Goal: Task Accomplishment & Management: Use online tool/utility

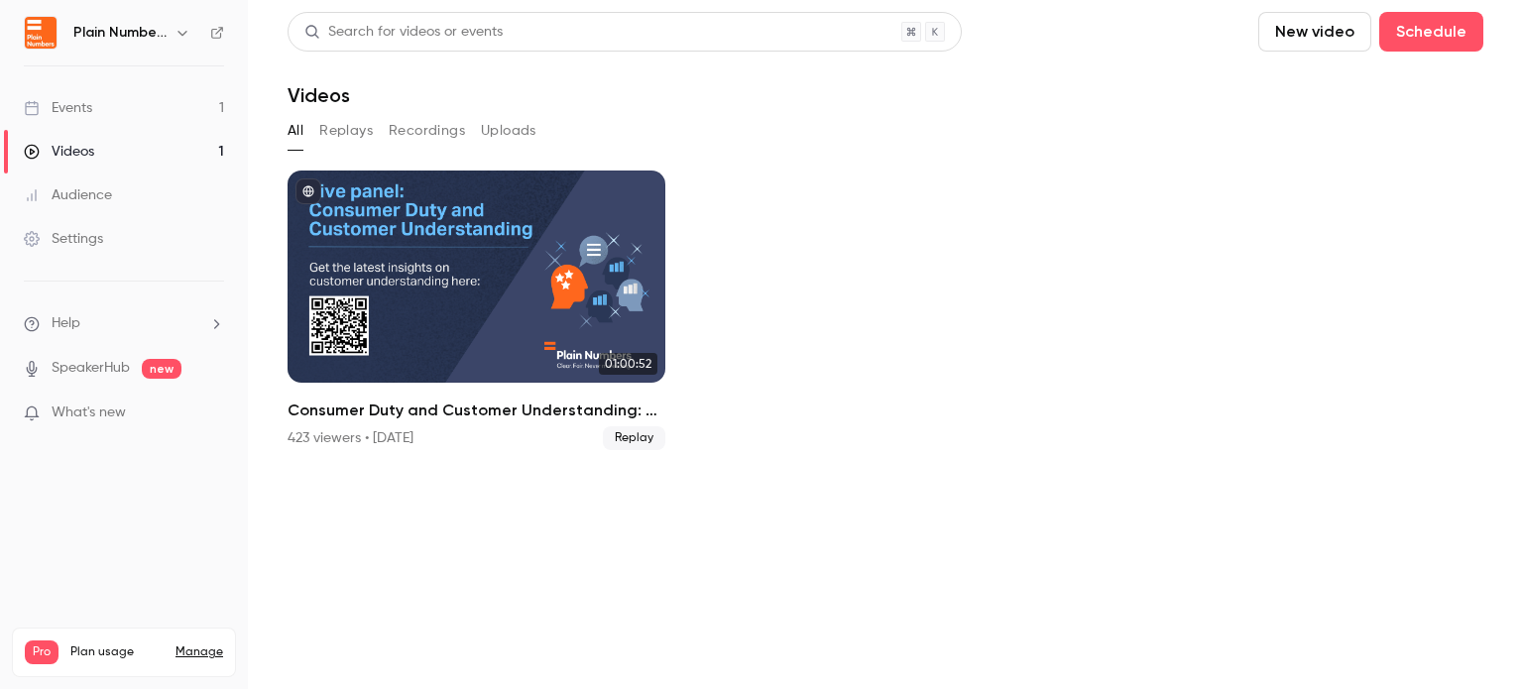
click at [102, 115] on link "Events 1" at bounding box center [124, 108] width 248 height 44
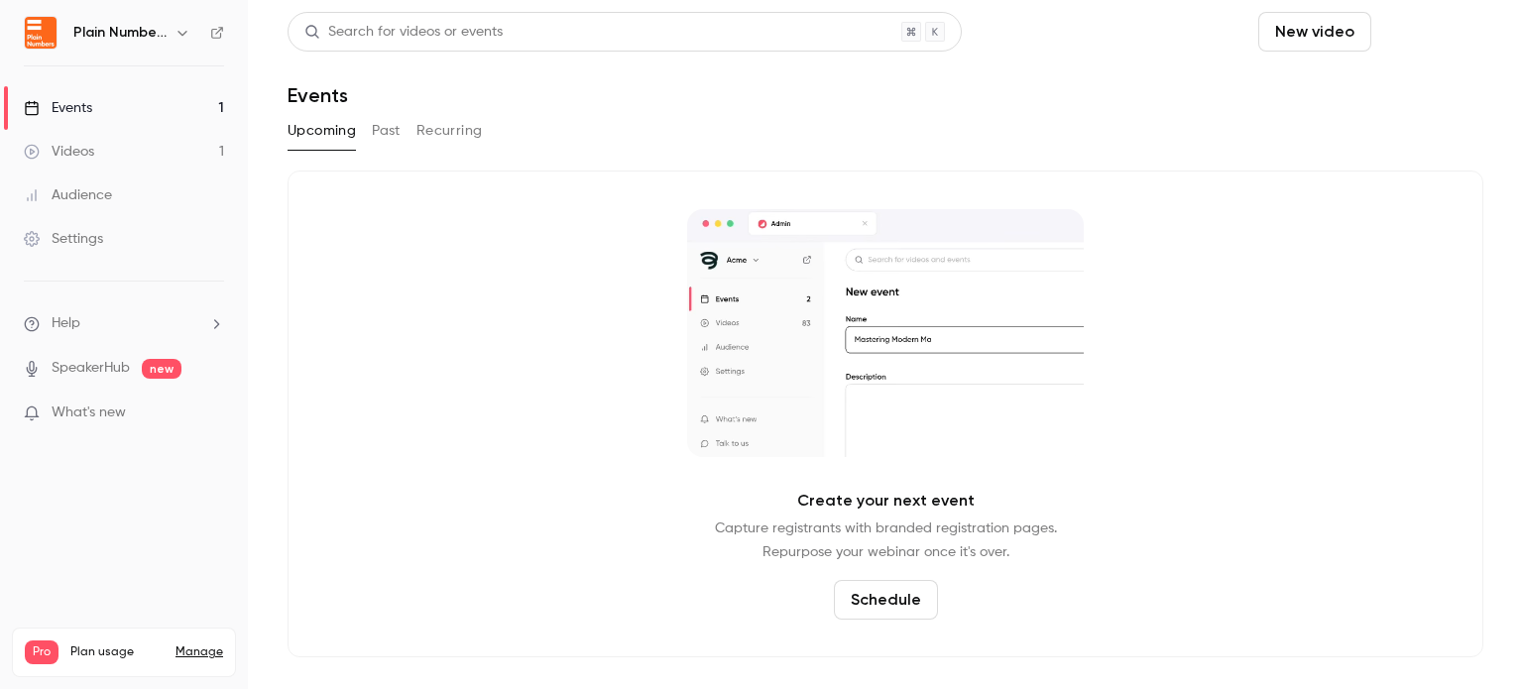
click at [1471, 34] on button "Schedule" at bounding box center [1432, 32] width 104 height 40
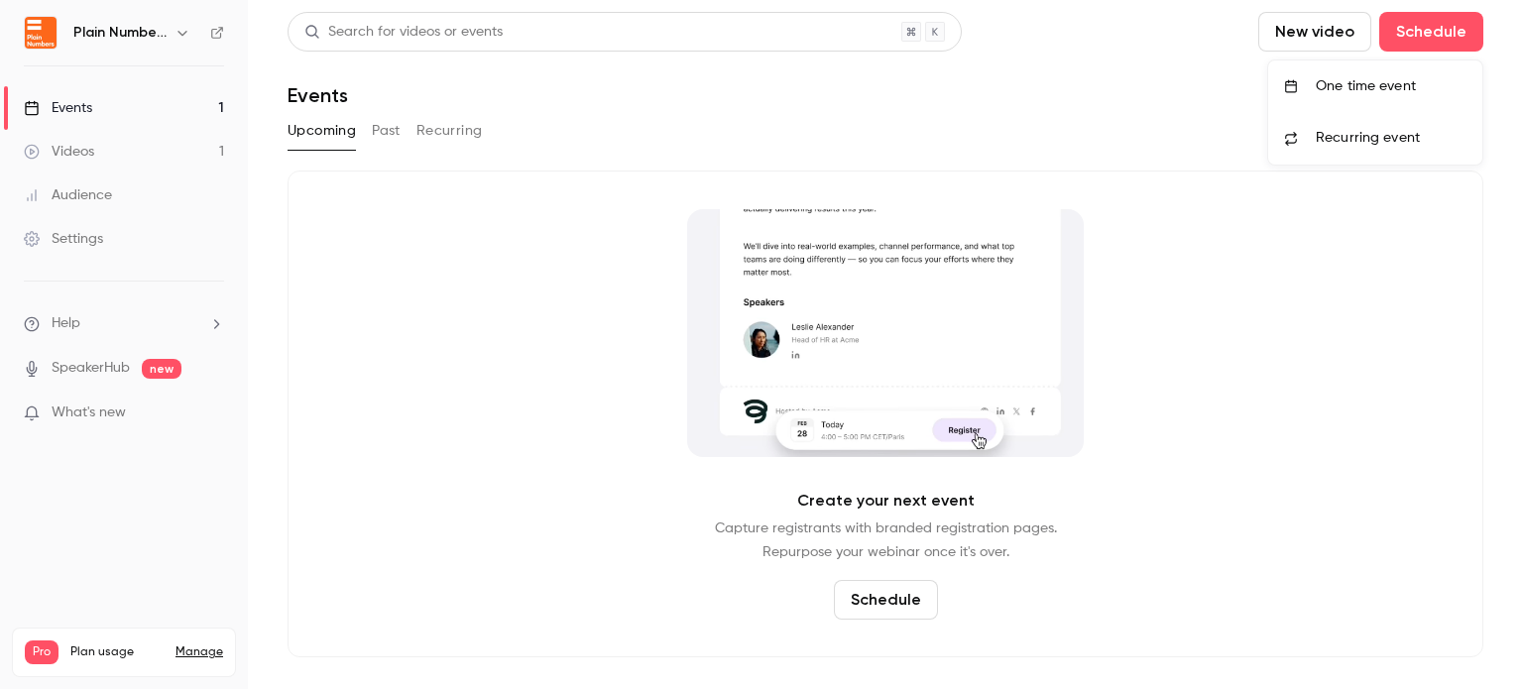
click at [1378, 92] on div "One time event" at bounding box center [1391, 86] width 151 height 20
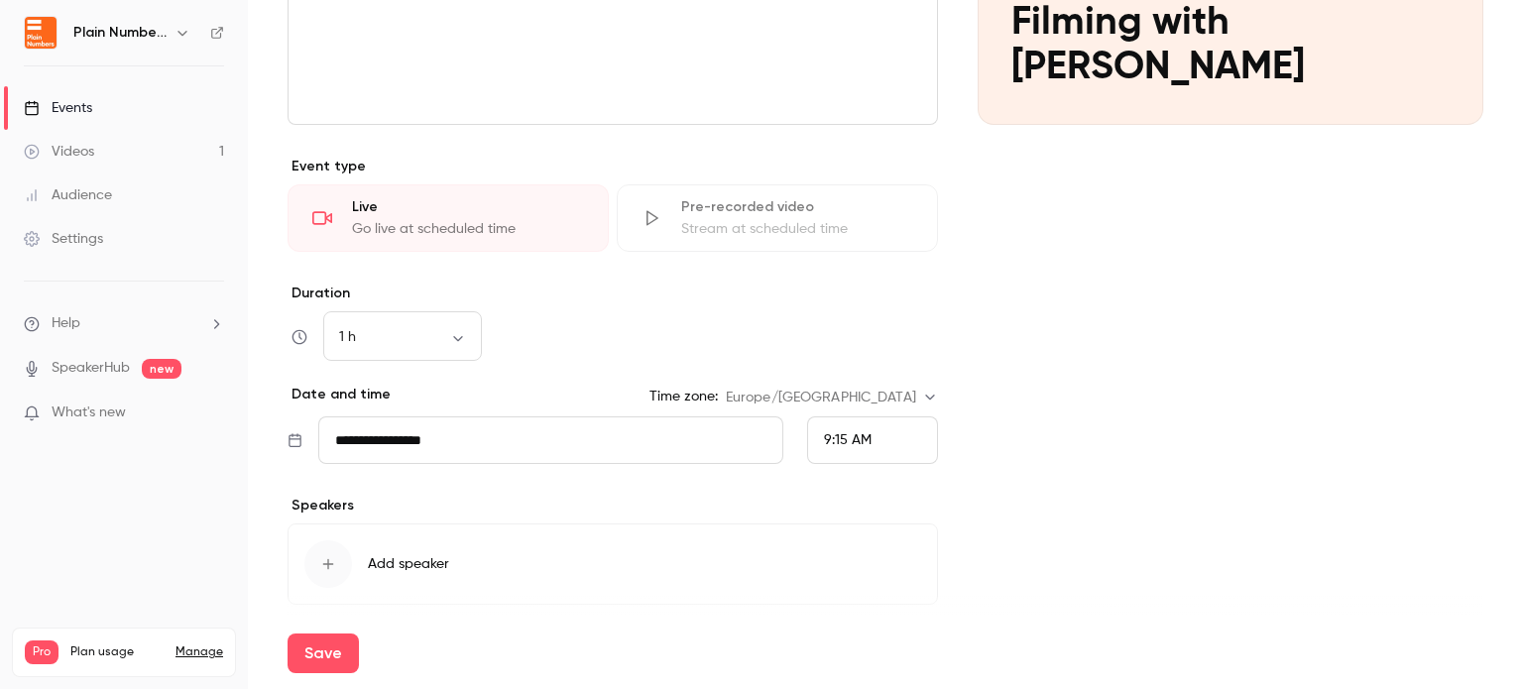
scroll to position [397, 0]
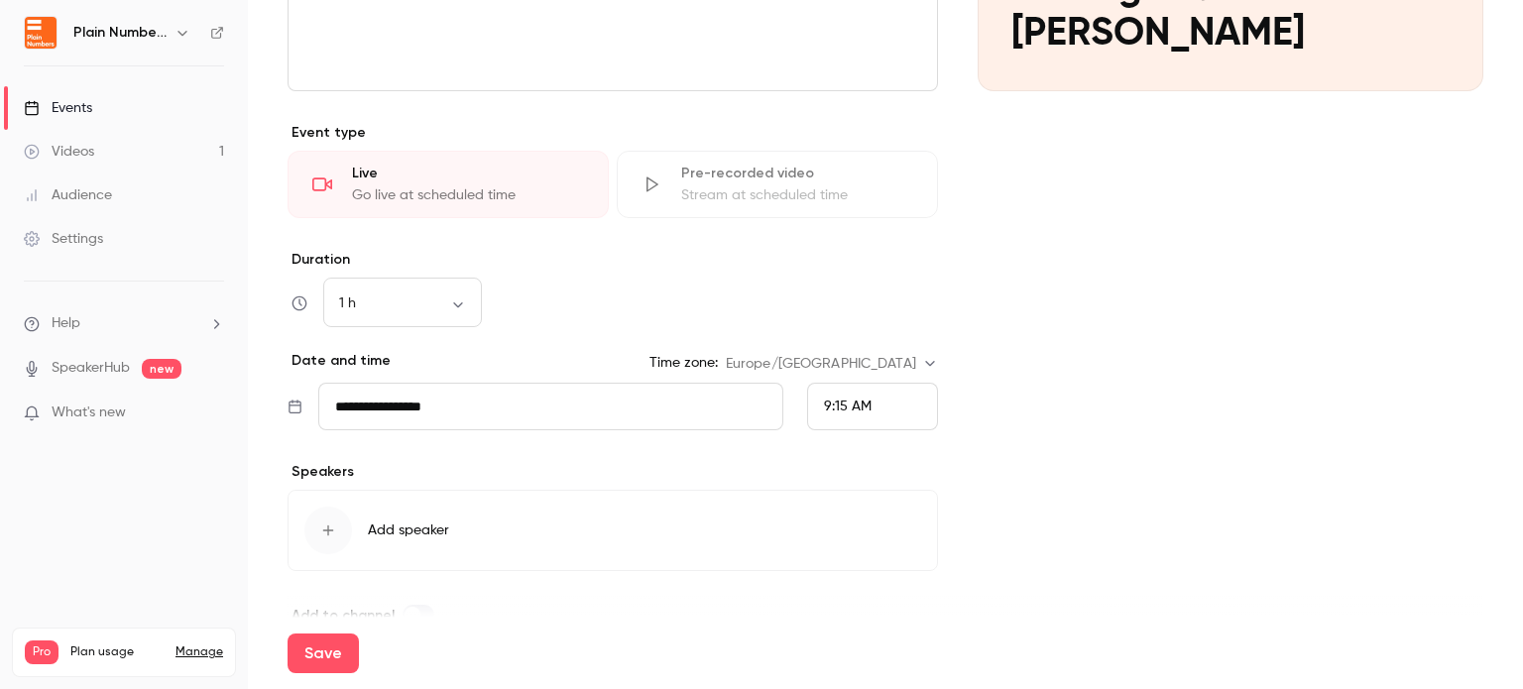
type input "**********"
click at [874, 417] on div "9:15 AM" at bounding box center [872, 407] width 131 height 48
click at [864, 315] on span "2:30 PM" at bounding box center [840, 318] width 50 height 14
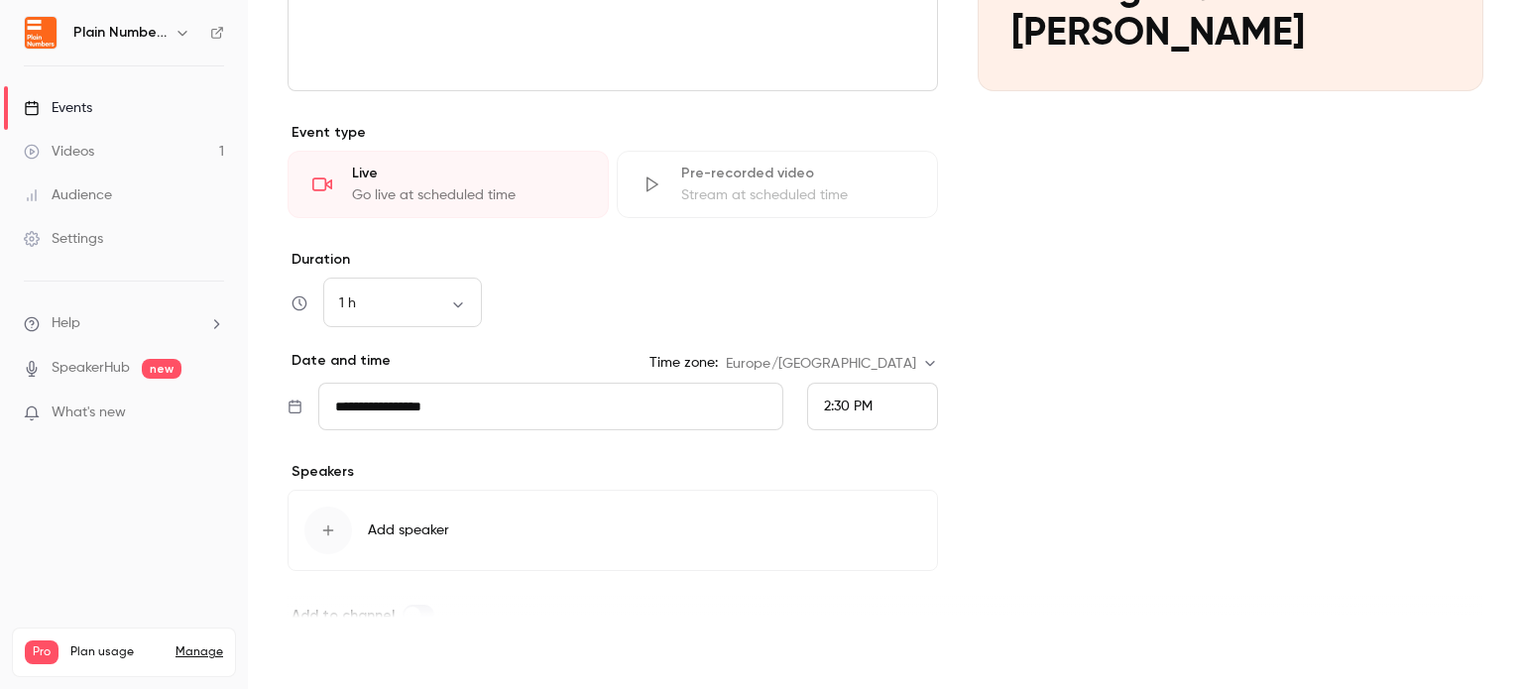
click at [314, 656] on button "Save" at bounding box center [323, 654] width 71 height 40
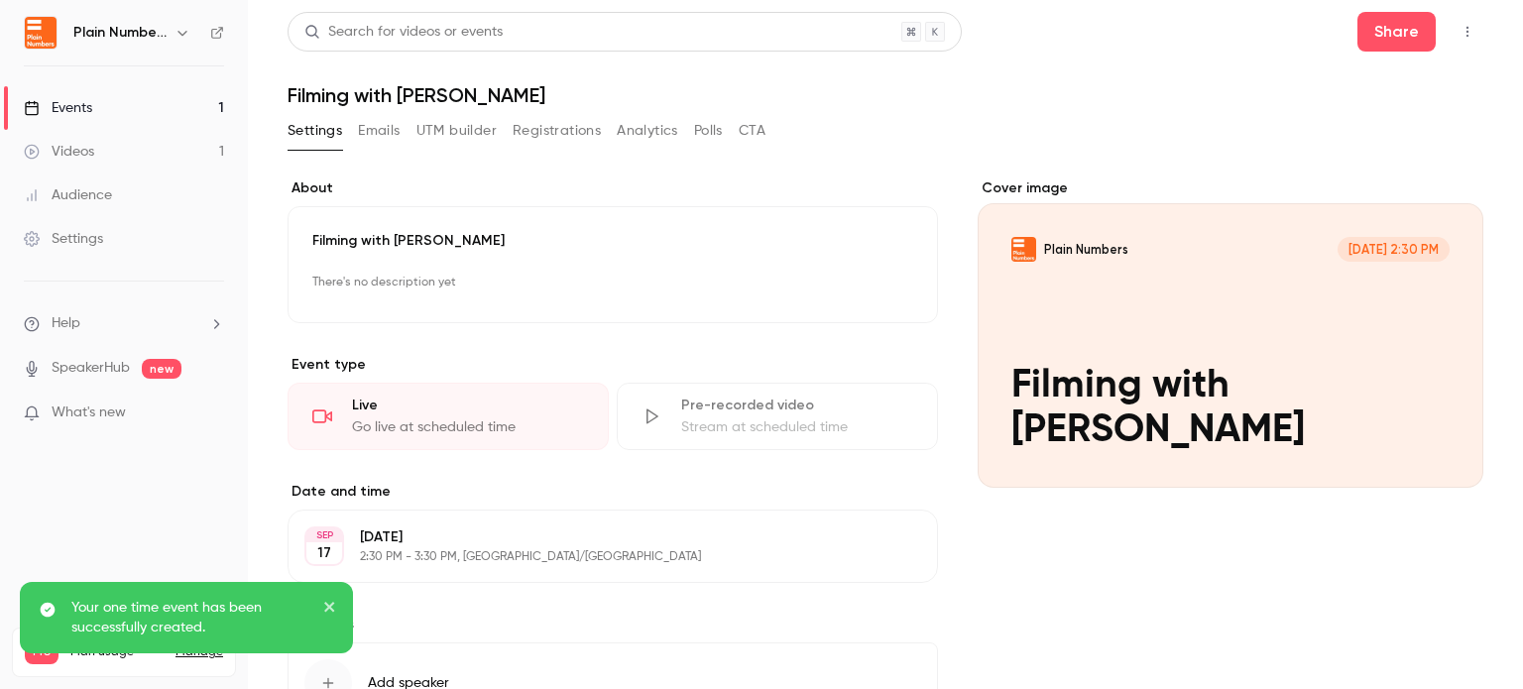
click at [100, 154] on link "Videos 1" at bounding box center [124, 152] width 248 height 44
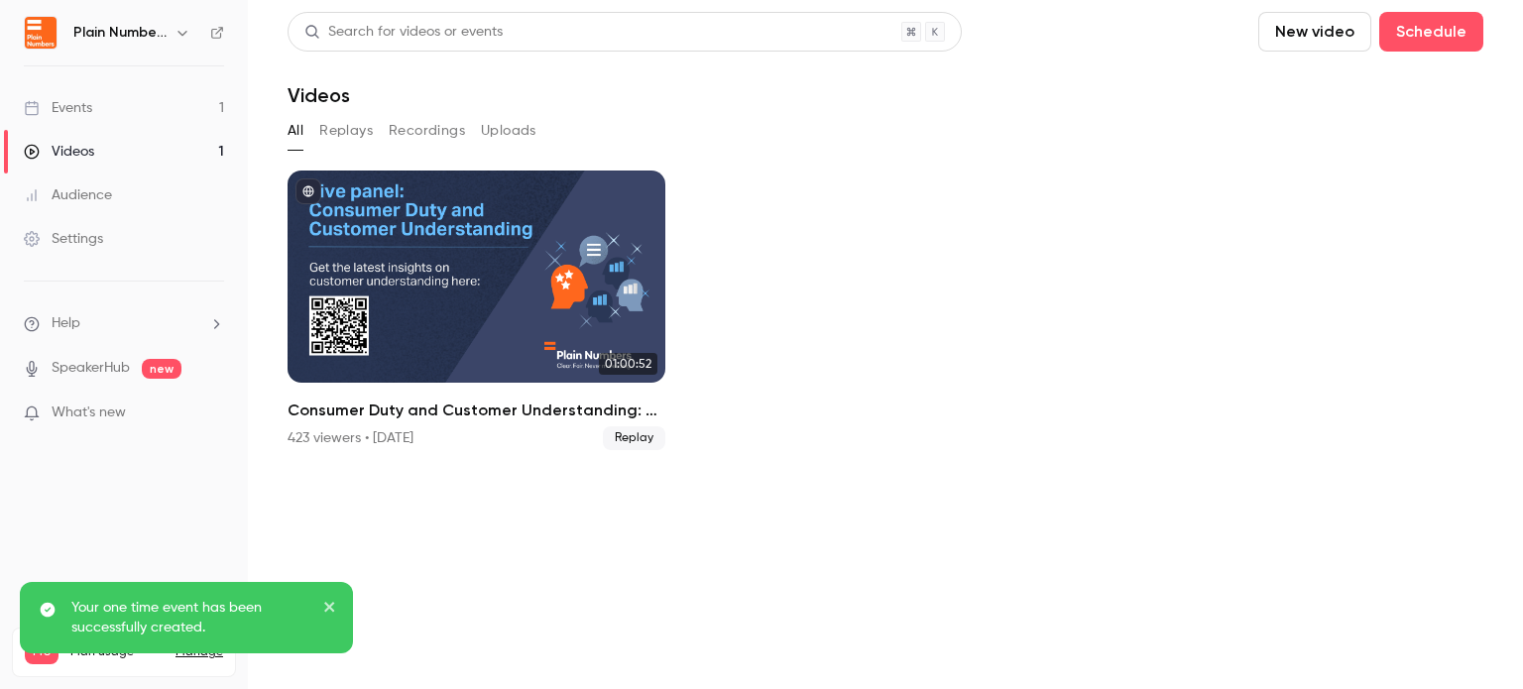
click at [83, 104] on div "Events" at bounding box center [58, 108] width 68 height 20
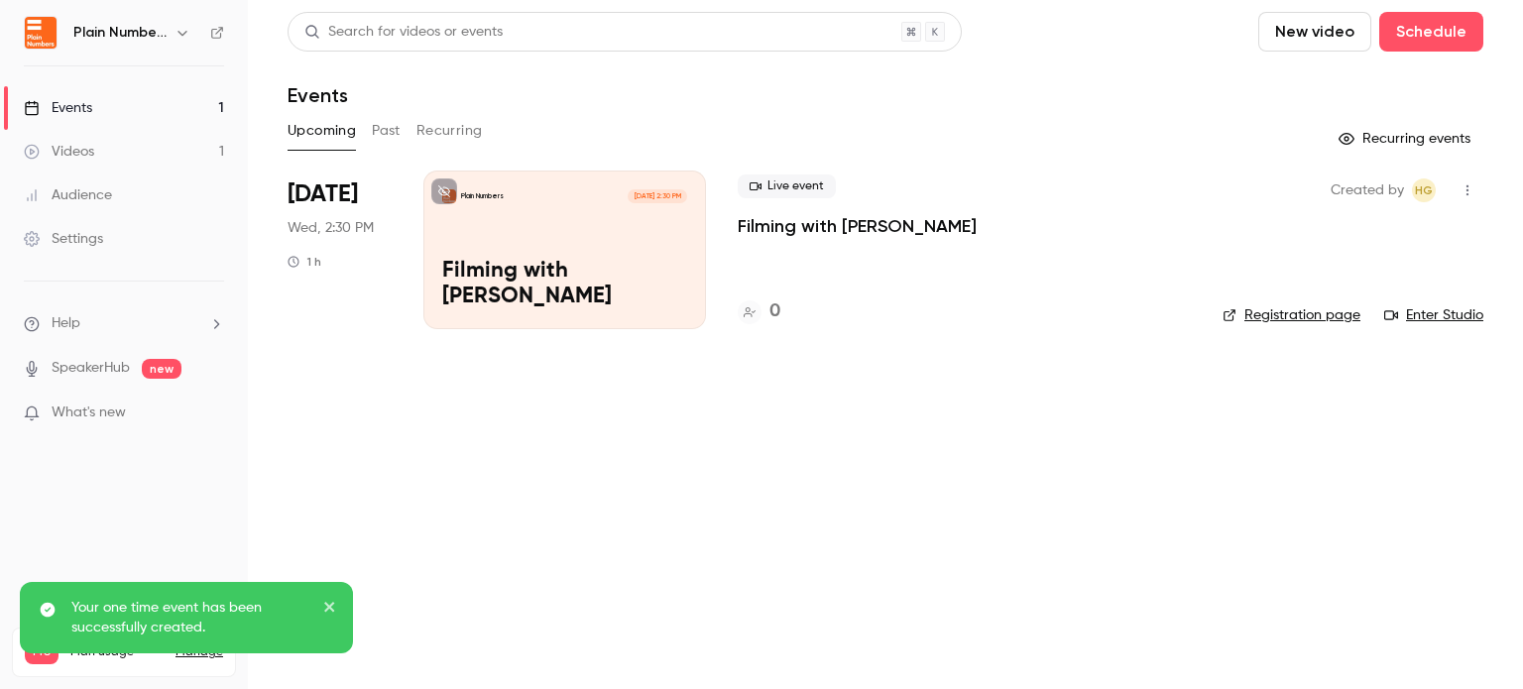
click at [560, 236] on div "Plain Numbers [DATE] 2:30 PM Filming with [PERSON_NAME]" at bounding box center [564, 250] width 283 height 159
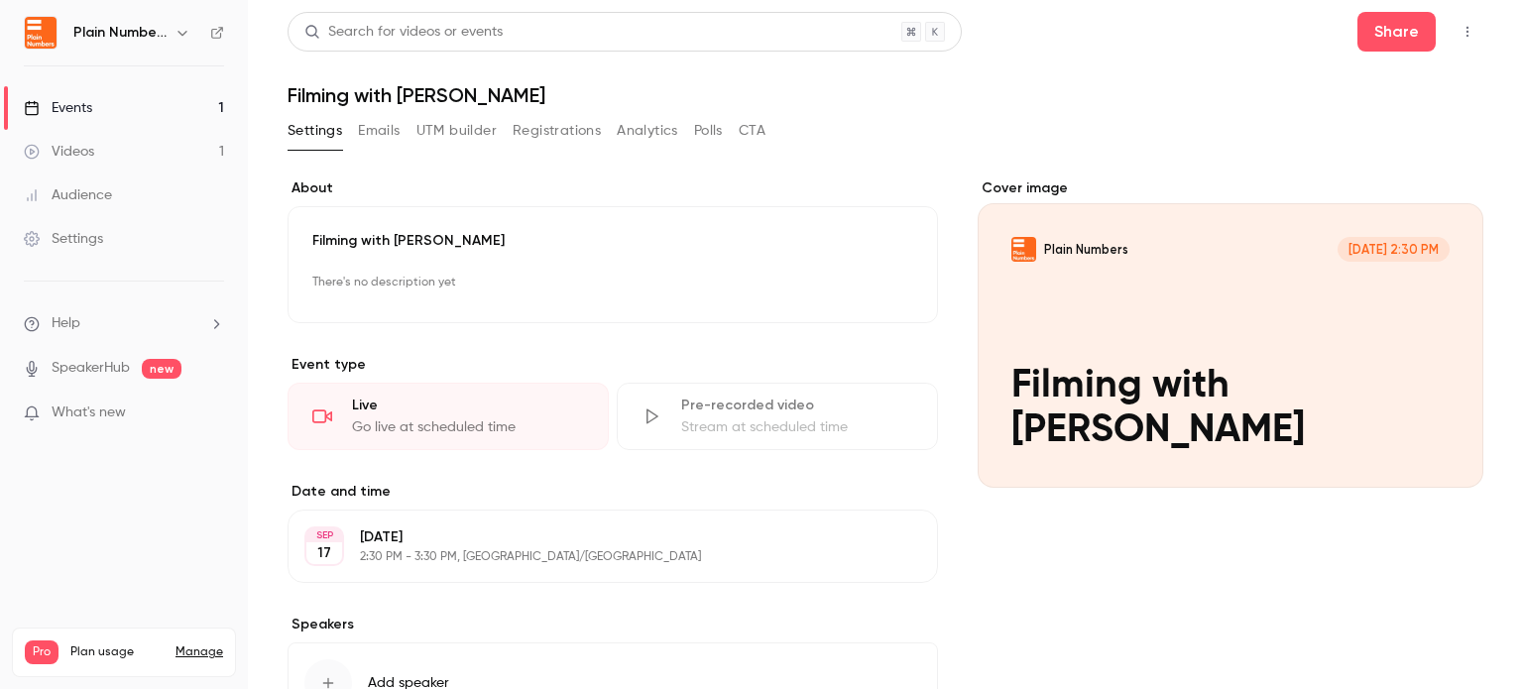
click at [119, 110] on link "Events 1" at bounding box center [124, 108] width 248 height 44
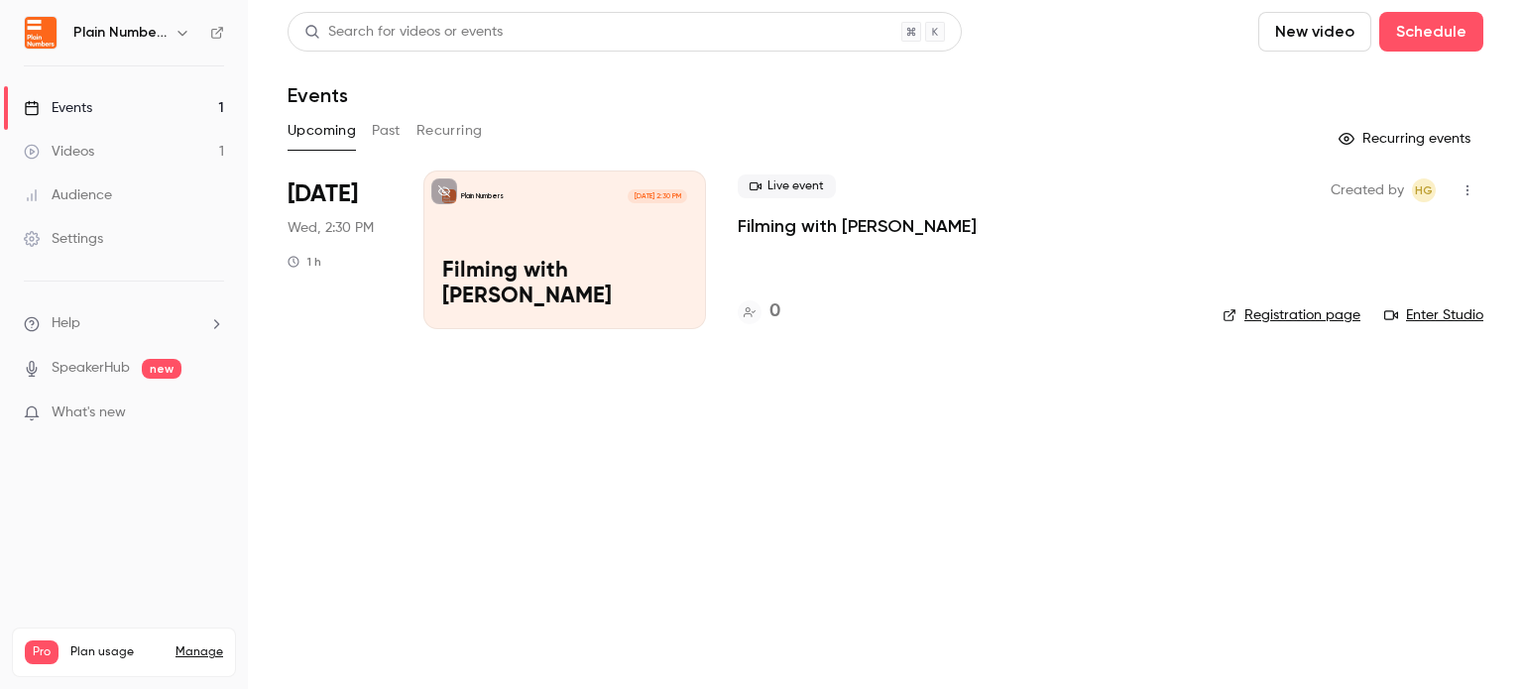
click at [544, 227] on div "Plain Numbers [DATE] 2:30 PM Filming with [PERSON_NAME]" at bounding box center [564, 250] width 283 height 159
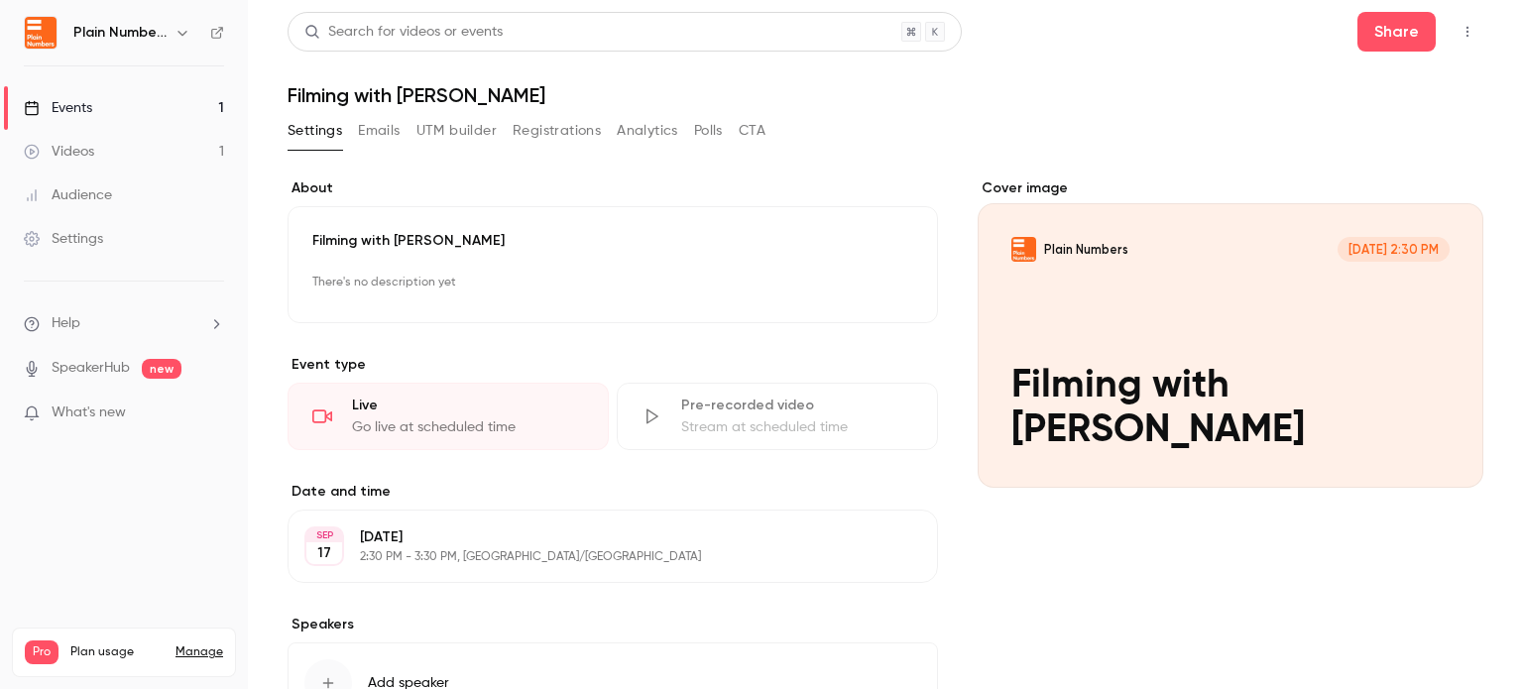
click at [106, 103] on link "Events 1" at bounding box center [124, 108] width 248 height 44
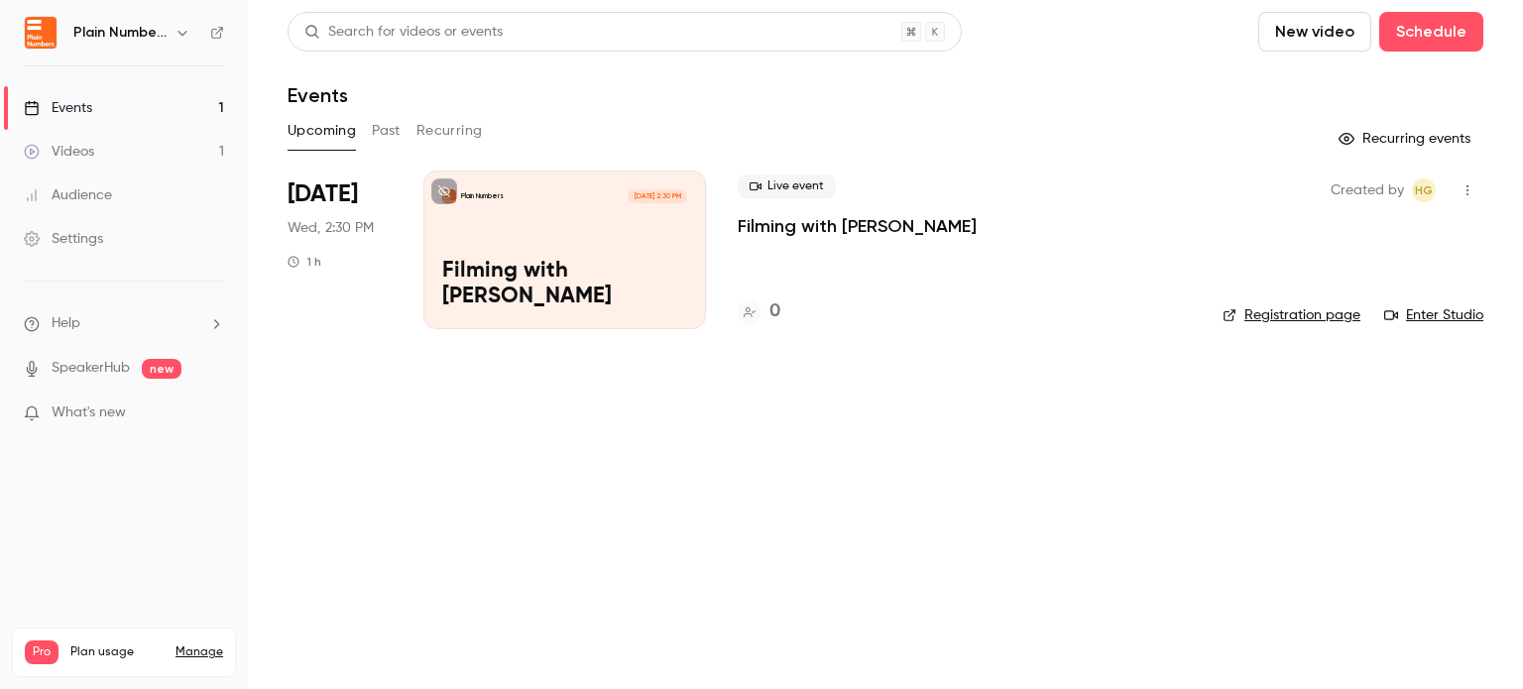
click at [1444, 311] on link "Enter Studio" at bounding box center [1434, 315] width 99 height 20
